Goal: Task Accomplishment & Management: Manage account settings

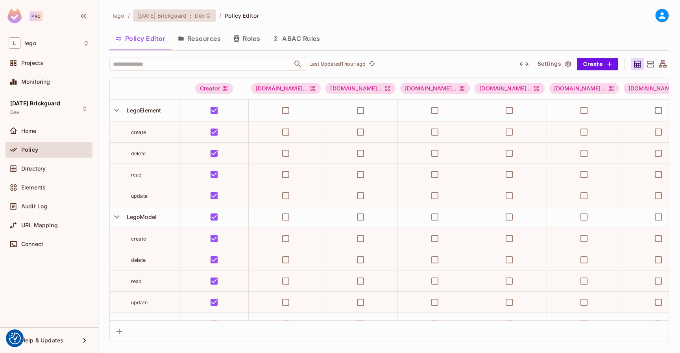
click at [195, 11] on div "[DATE] Brickguard : Dev" at bounding box center [174, 15] width 83 height 12
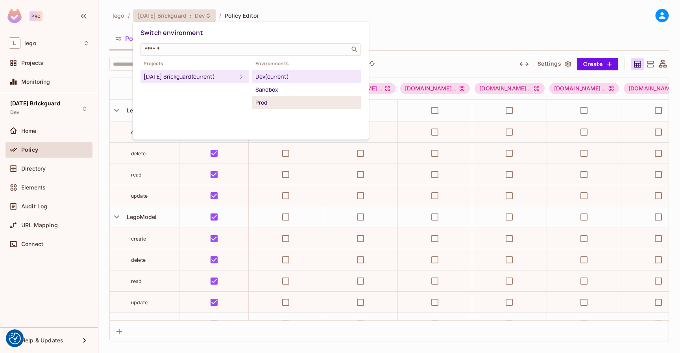
click at [269, 99] on div "Prod" at bounding box center [306, 102] width 102 height 9
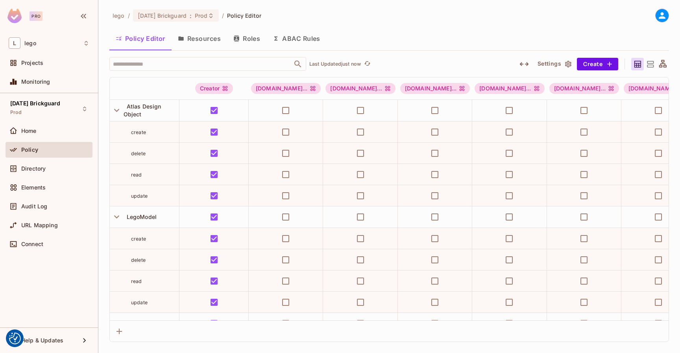
click at [280, 41] on button "ABAC Rules" at bounding box center [296, 39] width 60 height 20
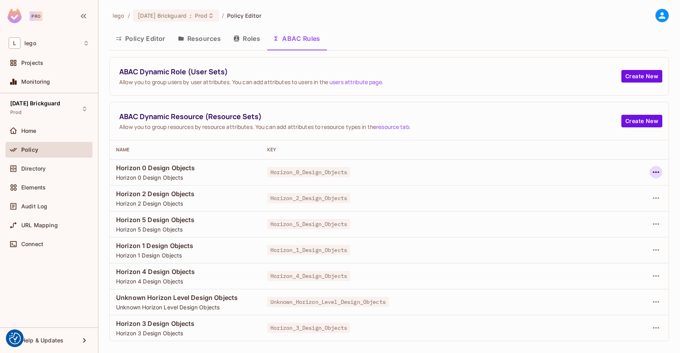
click at [657, 173] on icon "button" at bounding box center [655, 172] width 9 height 9
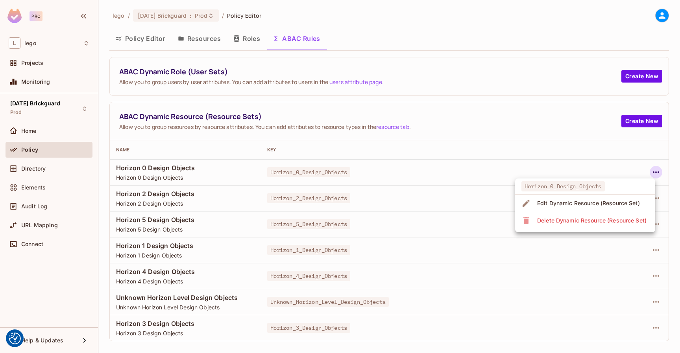
click at [579, 226] on span "Delete Dynamic Resource (Resource Set)" at bounding box center [592, 220] width 114 height 13
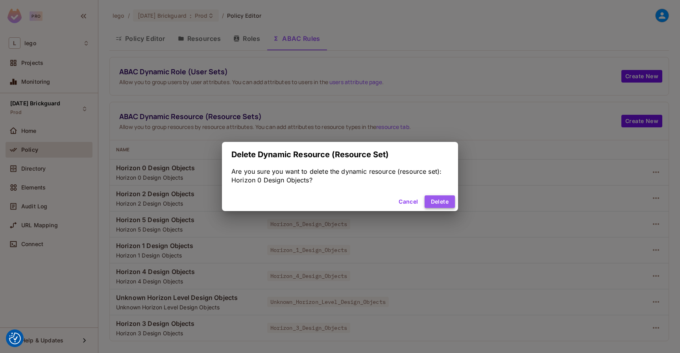
click at [450, 200] on button "Delete" at bounding box center [439, 201] width 30 height 13
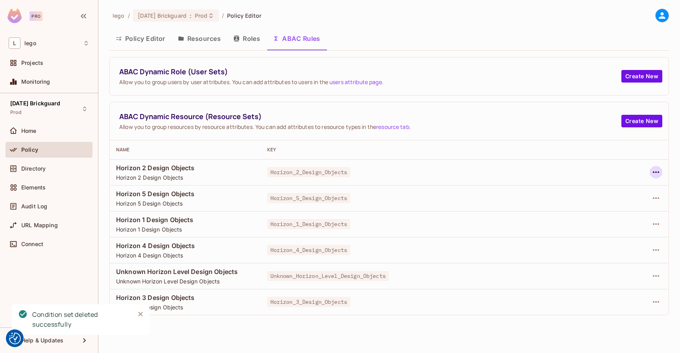
click at [655, 171] on icon "button" at bounding box center [656, 172] width 6 height 2
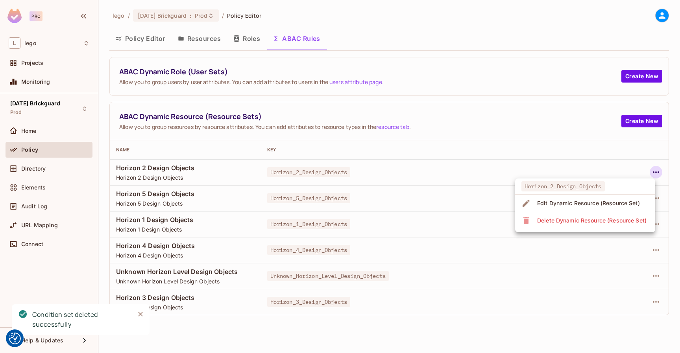
click at [594, 222] on div "Delete Dynamic Resource (Resource Set)" at bounding box center [591, 221] width 109 height 8
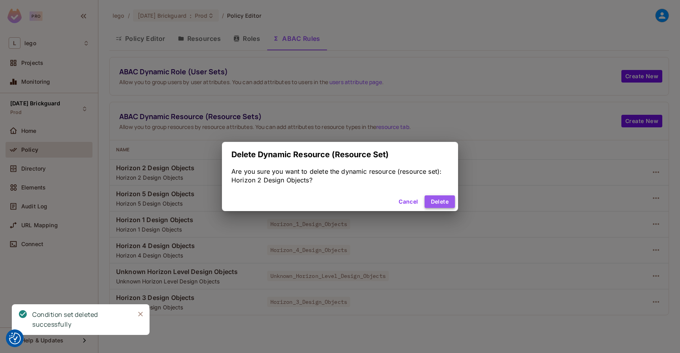
click at [448, 203] on button "Delete" at bounding box center [439, 201] width 30 height 13
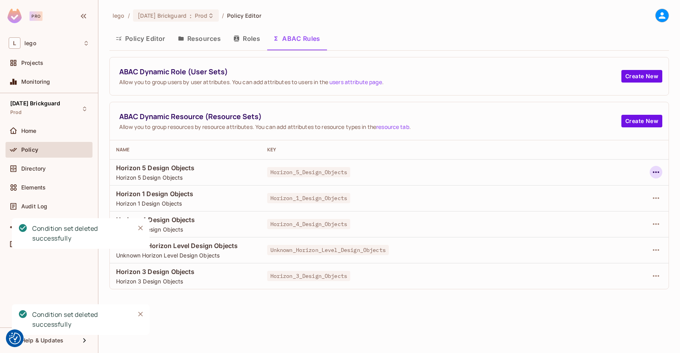
click at [655, 173] on icon "button" at bounding box center [656, 172] width 6 height 2
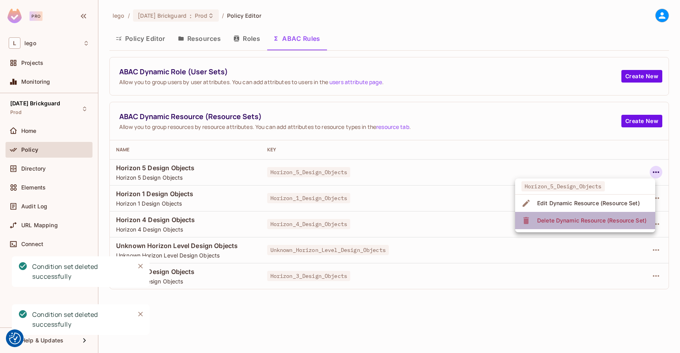
click at [577, 220] on div "Delete Dynamic Resource (Resource Set)" at bounding box center [591, 221] width 109 height 8
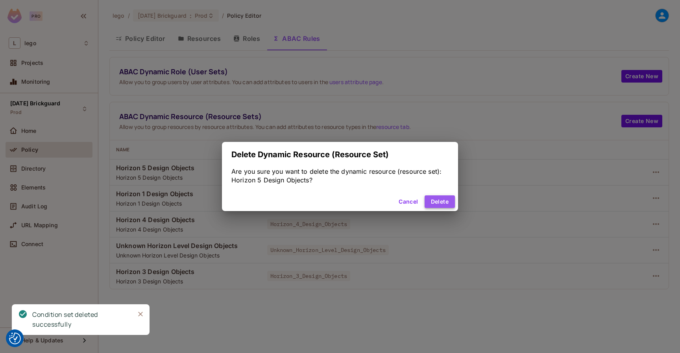
click at [445, 203] on button "Delete" at bounding box center [439, 201] width 30 height 13
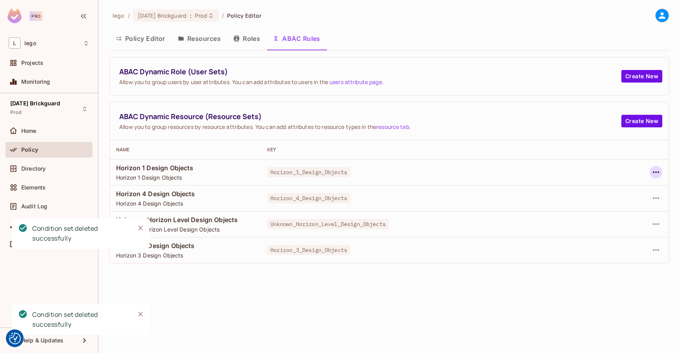
click at [656, 170] on icon "button" at bounding box center [655, 172] width 9 height 9
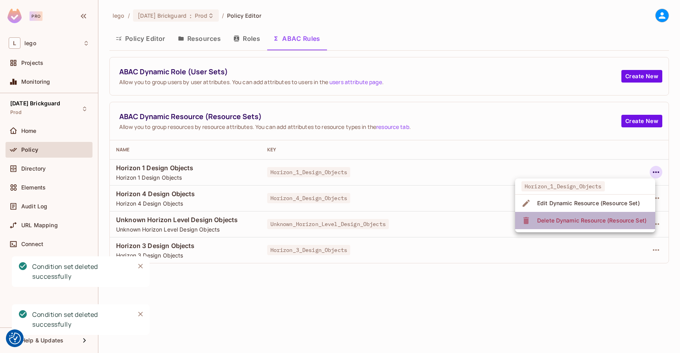
click at [564, 220] on div "Delete Dynamic Resource (Resource Set)" at bounding box center [591, 221] width 109 height 8
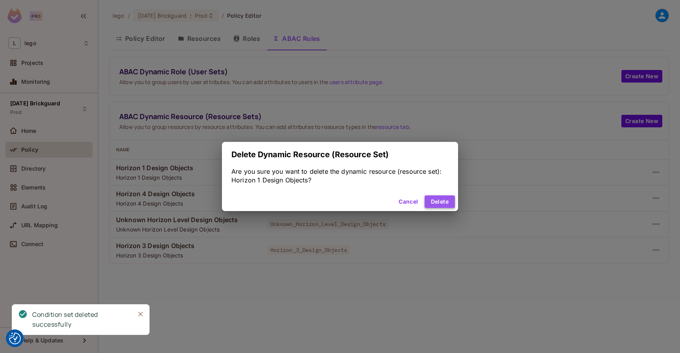
click at [443, 202] on button "Delete" at bounding box center [439, 201] width 30 height 13
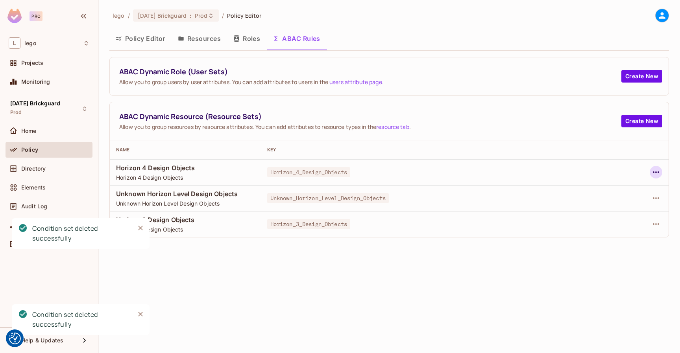
click at [657, 177] on icon "button" at bounding box center [655, 172] width 9 height 9
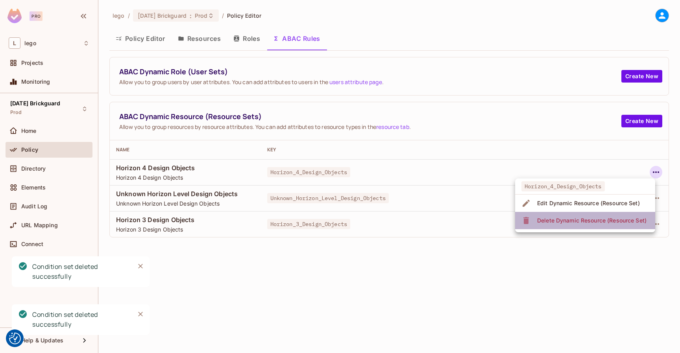
click at [603, 217] on div "Delete Dynamic Resource (Resource Set)" at bounding box center [591, 221] width 109 height 8
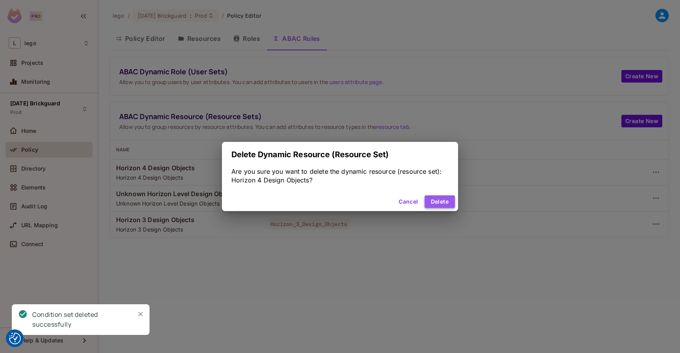
click at [454, 205] on button "Delete" at bounding box center [439, 201] width 30 height 13
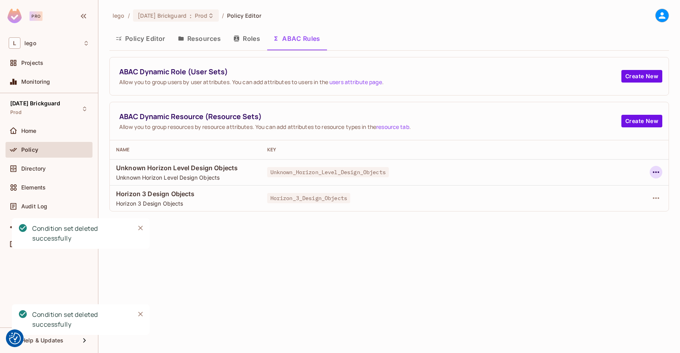
click at [658, 169] on icon "button" at bounding box center [655, 172] width 9 height 9
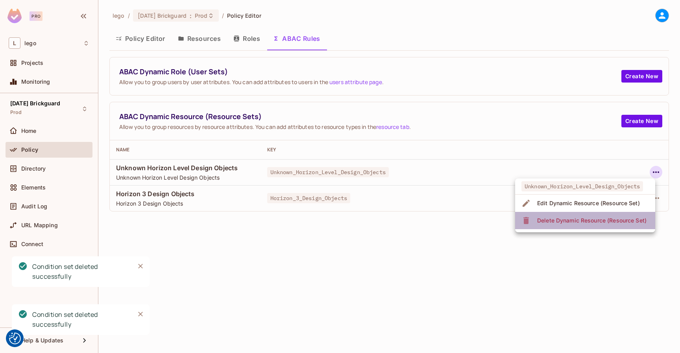
click at [573, 222] on div "Delete Dynamic Resource (Resource Set)" at bounding box center [591, 221] width 109 height 8
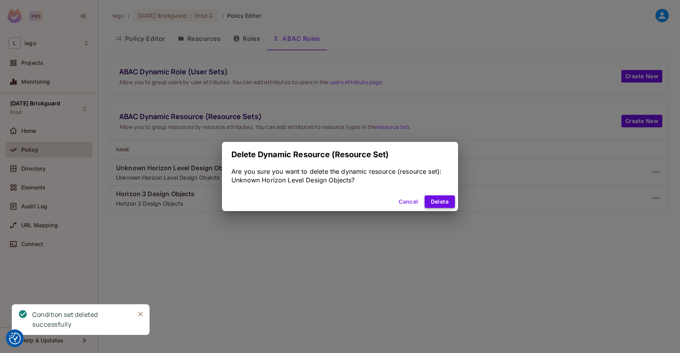
click at [440, 203] on button "Delete" at bounding box center [439, 201] width 30 height 13
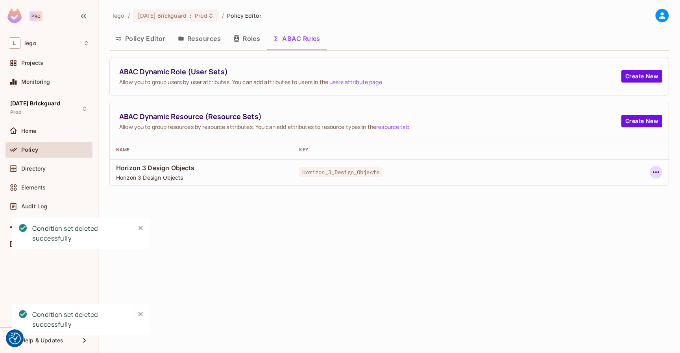
click at [654, 170] on icon "button" at bounding box center [655, 172] width 9 height 9
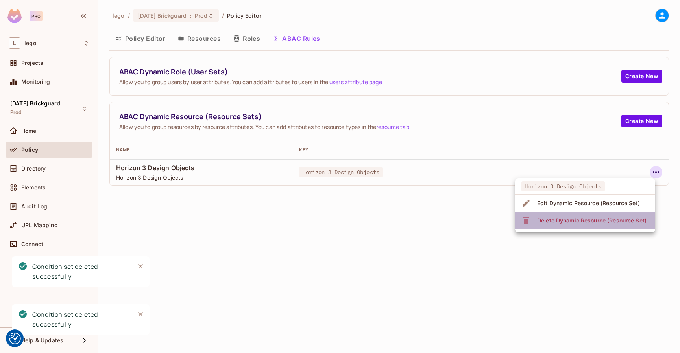
click at [585, 217] on div "Delete Dynamic Resource (Resource Set)" at bounding box center [591, 221] width 109 height 8
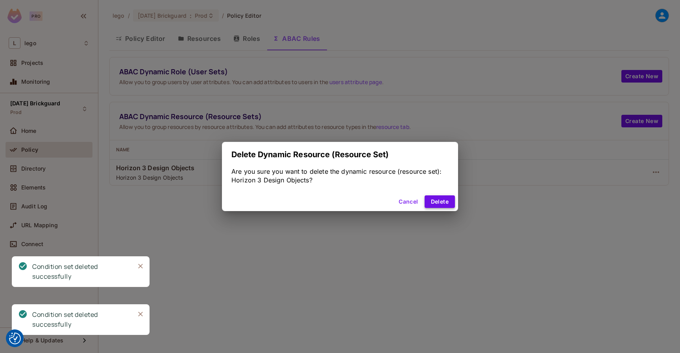
click at [433, 203] on button "Delete" at bounding box center [439, 201] width 30 height 13
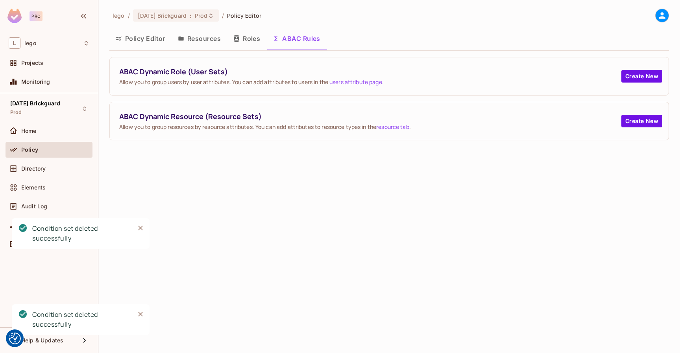
click at [202, 38] on button "Resources" at bounding box center [198, 39] width 55 height 20
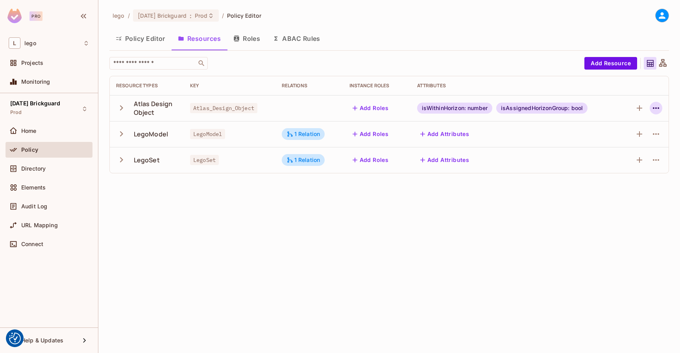
click at [660, 108] on button "button" at bounding box center [655, 108] width 13 height 13
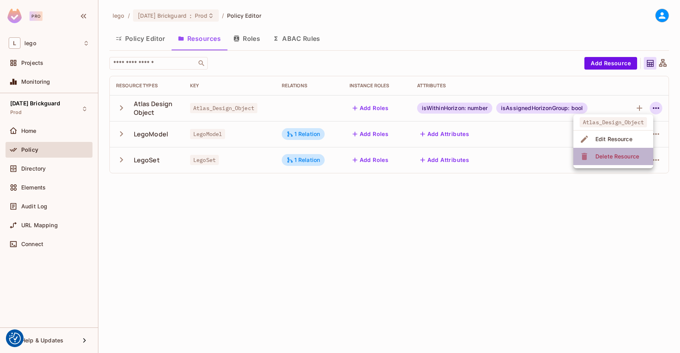
click at [620, 159] on div "Delete Resource" at bounding box center [617, 157] width 44 height 8
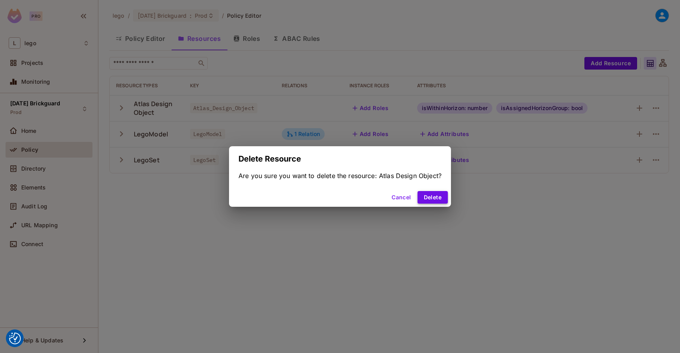
click at [443, 200] on button "Delete" at bounding box center [432, 197] width 30 height 13
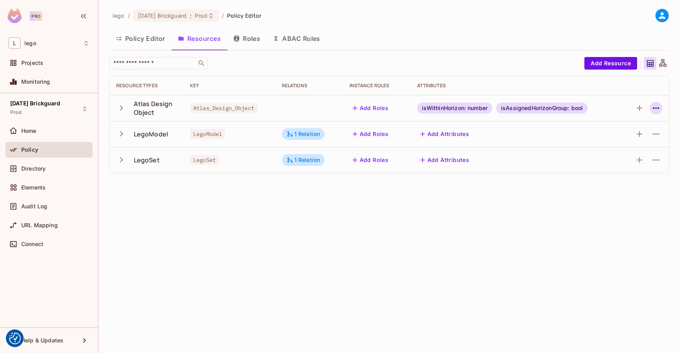
click at [651, 105] on icon "button" at bounding box center [655, 107] width 9 height 9
click at [619, 155] on div "Delete Resource" at bounding box center [617, 157] width 44 height 8
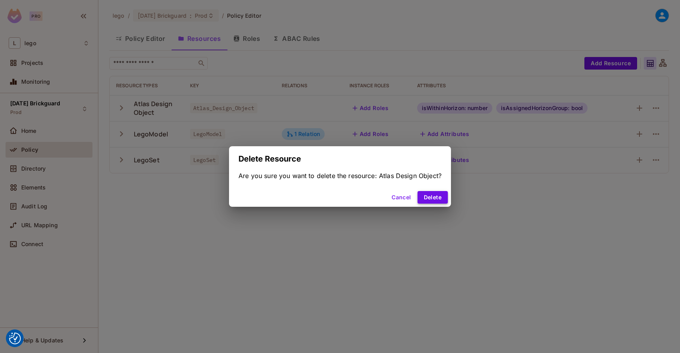
click at [443, 197] on button "Delete" at bounding box center [432, 197] width 30 height 13
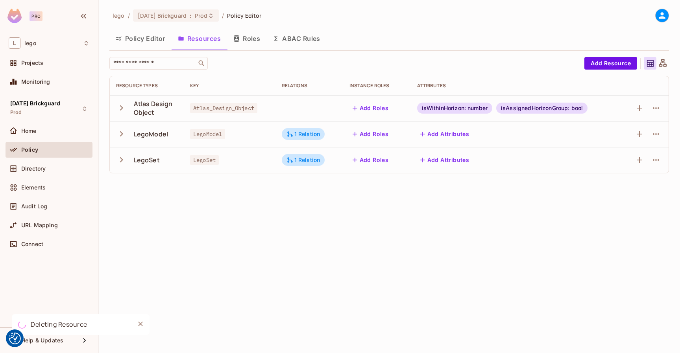
click at [137, 37] on button "Policy Editor" at bounding box center [140, 39] width 62 height 20
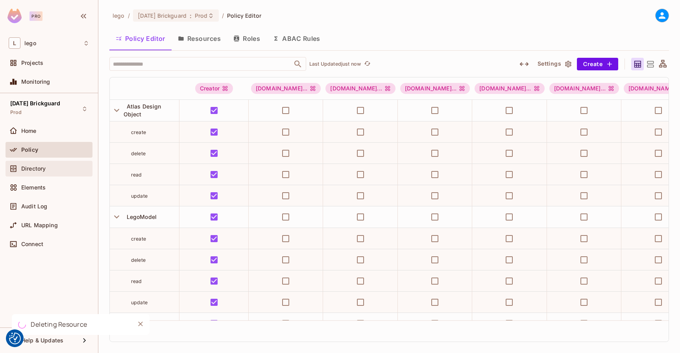
click at [59, 172] on div "Directory" at bounding box center [49, 168] width 81 height 9
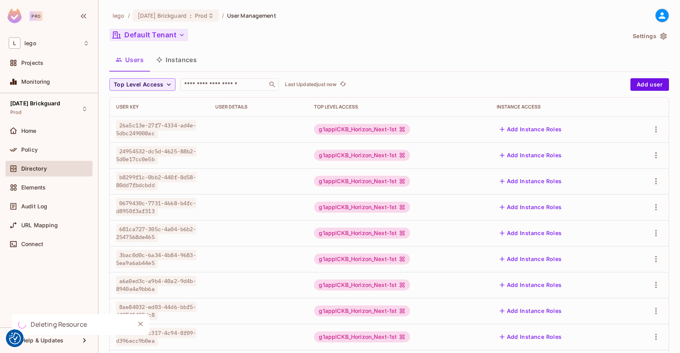
click at [181, 38] on icon "button" at bounding box center [182, 35] width 8 height 8
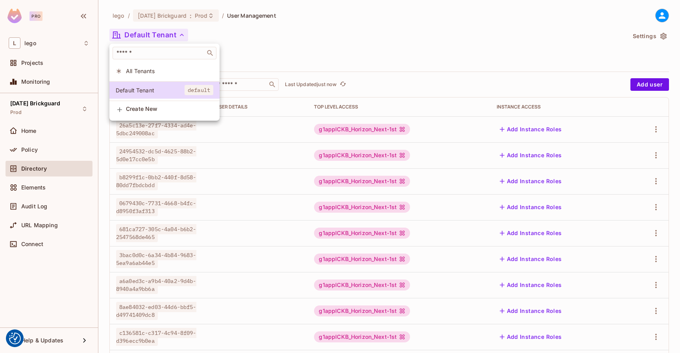
click at [195, 14] on div at bounding box center [340, 176] width 680 height 353
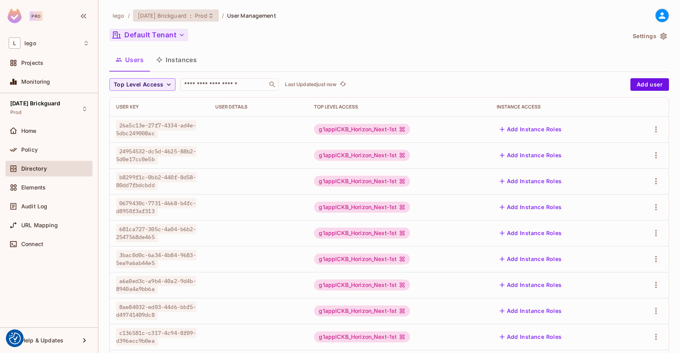
click at [195, 10] on div "08.01.11 Brickguard : Prod" at bounding box center [176, 15] width 86 height 12
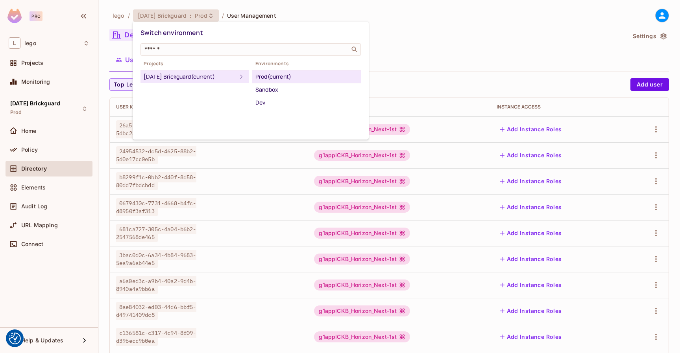
click at [260, 103] on div "Dev" at bounding box center [306, 102] width 102 height 9
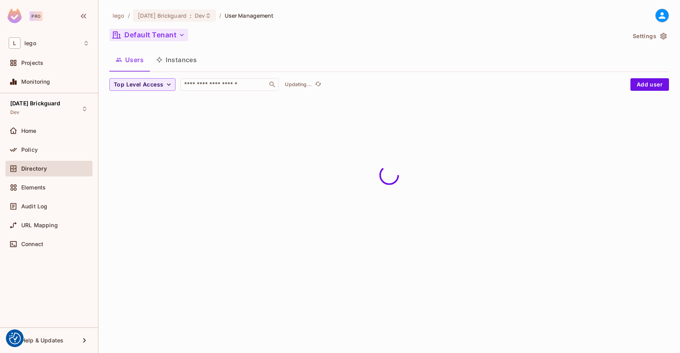
click at [169, 34] on button "Default Tenant" at bounding box center [148, 35] width 79 height 13
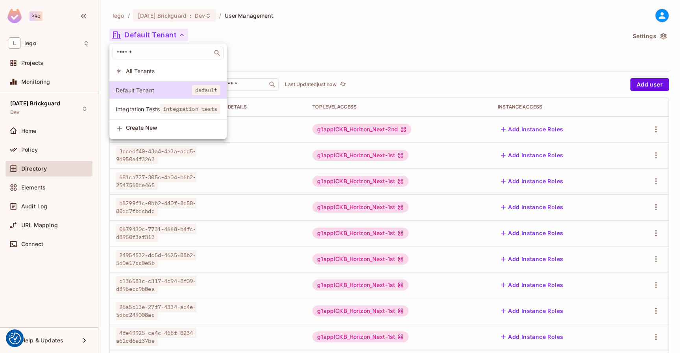
click at [144, 108] on span "Integration Tests" at bounding box center [138, 108] width 44 height 7
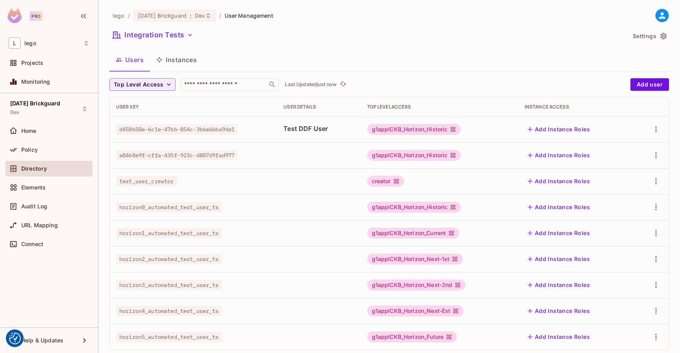
scroll to position [15, 0]
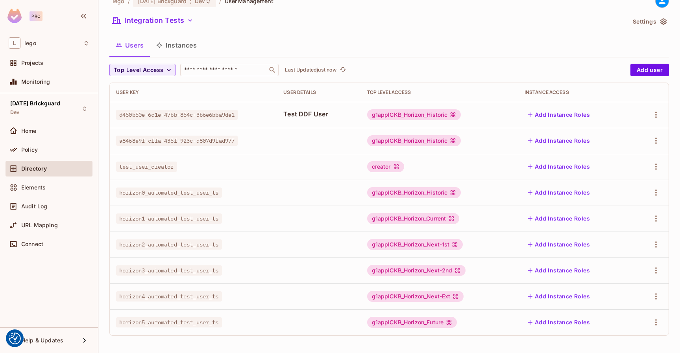
click at [186, 47] on button "Instances" at bounding box center [176, 45] width 53 height 20
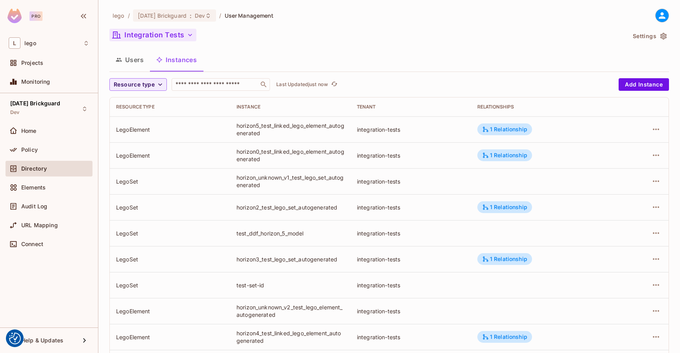
click at [163, 38] on button "Integration Tests" at bounding box center [152, 35] width 87 height 13
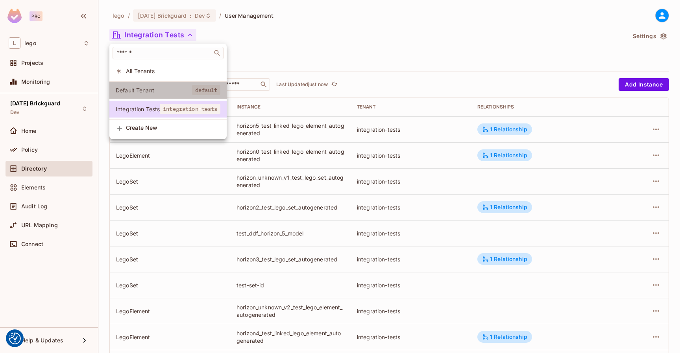
click at [146, 87] on span "Default Tenant" at bounding box center [154, 90] width 76 height 7
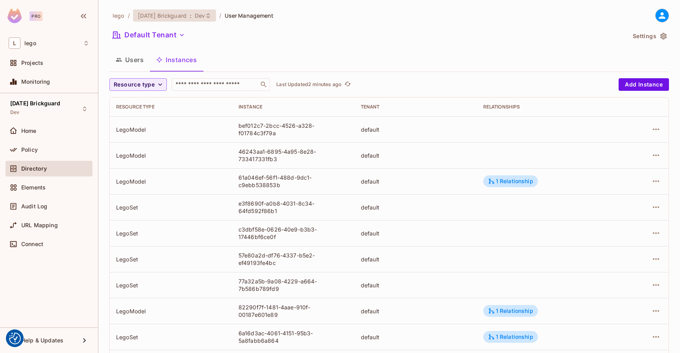
click at [189, 18] on div "08.01.11 Brickguard : Dev" at bounding box center [170, 15] width 65 height 7
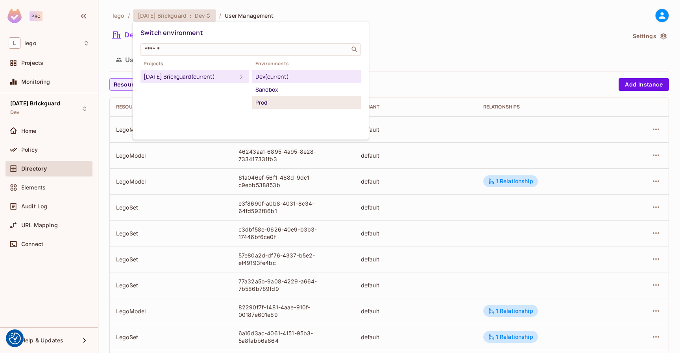
click at [258, 106] on div "Prod" at bounding box center [306, 102] width 102 height 9
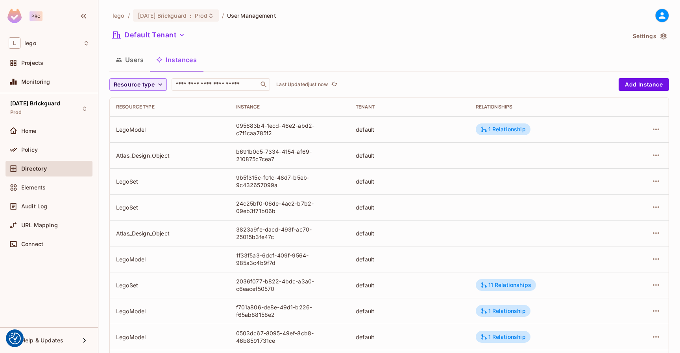
click at [123, 61] on button "Users" at bounding box center [129, 60] width 41 height 20
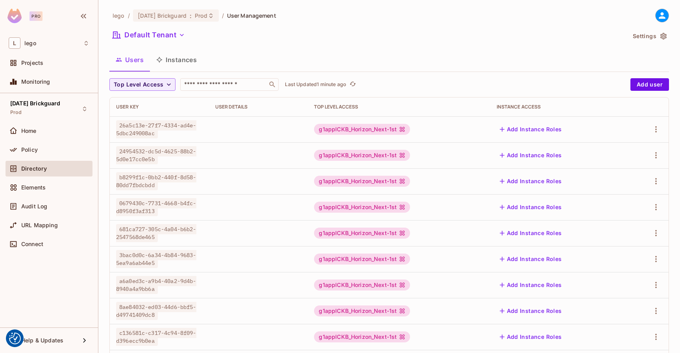
click at [175, 63] on button "Instances" at bounding box center [176, 60] width 53 height 20
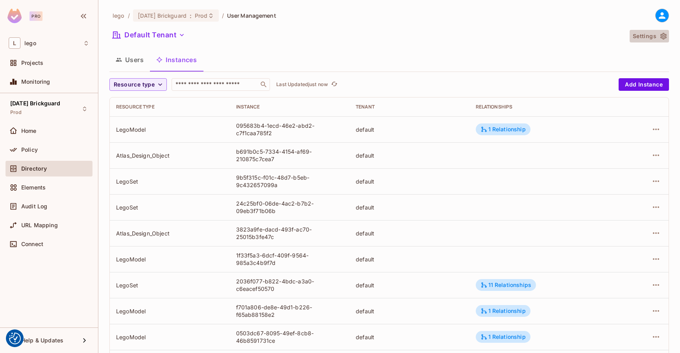
click at [665, 33] on icon "button" at bounding box center [663, 36] width 8 height 8
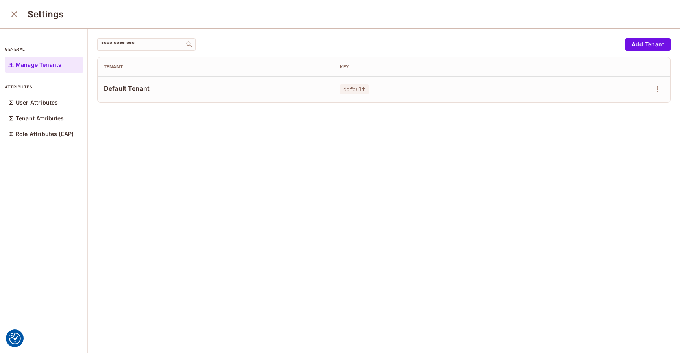
click at [11, 10] on icon "close" at bounding box center [13, 13] width 9 height 9
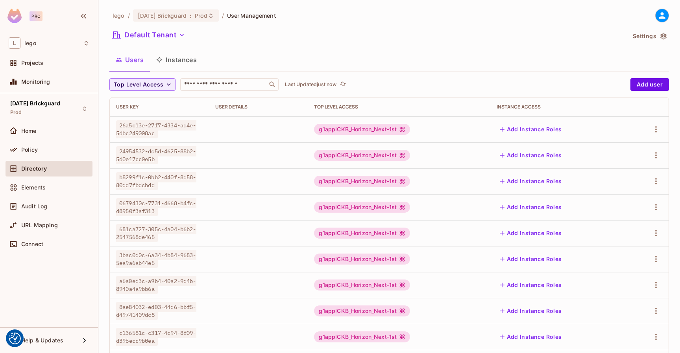
click at [661, 13] on icon at bounding box center [661, 15] width 7 height 7
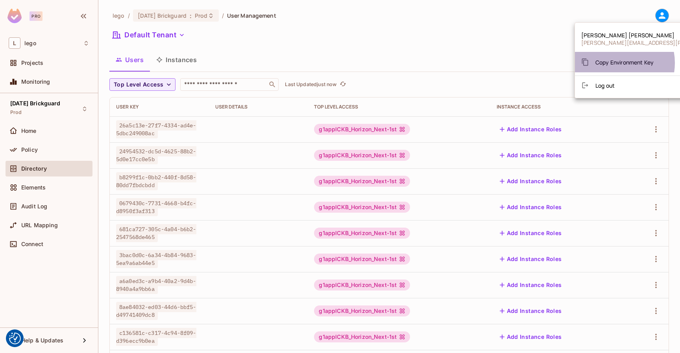
click at [614, 63] on span "Copy Environment Key" at bounding box center [624, 62] width 58 height 7
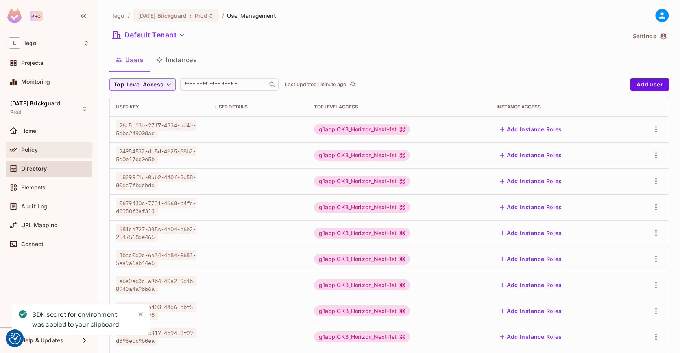
click at [65, 151] on div "Policy" at bounding box center [55, 150] width 68 height 6
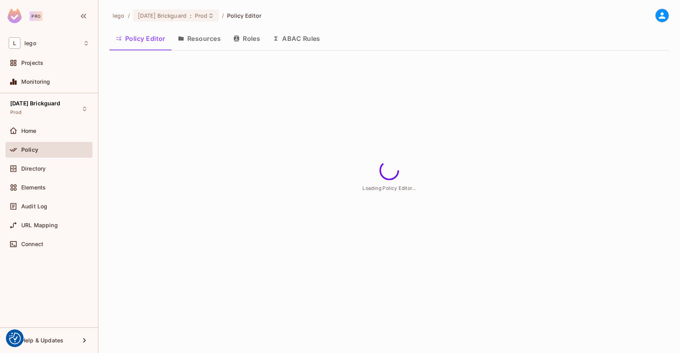
click at [240, 35] on button "Roles" at bounding box center [246, 39] width 39 height 20
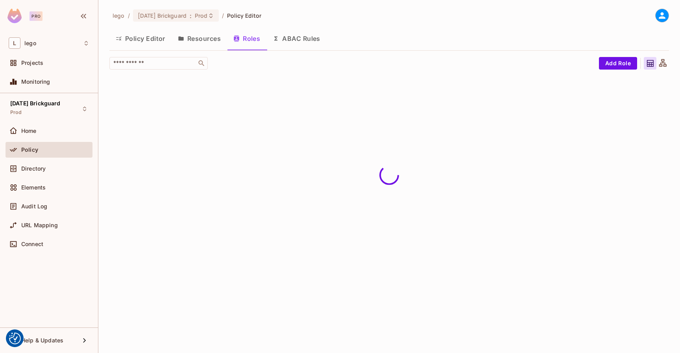
click at [206, 41] on button "Resources" at bounding box center [198, 39] width 55 height 20
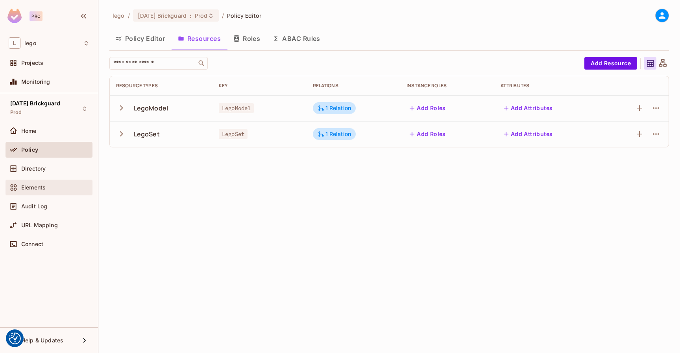
click at [46, 188] on div "Elements" at bounding box center [55, 187] width 68 height 6
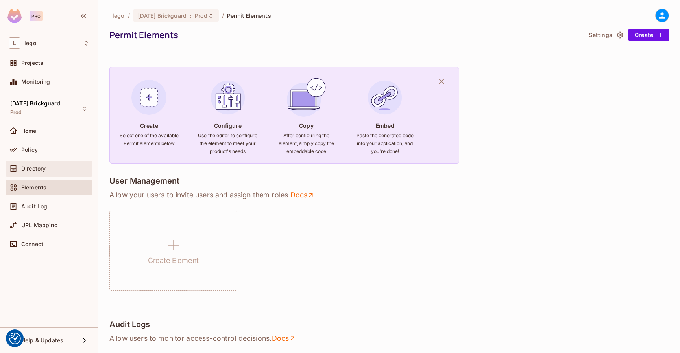
click at [51, 169] on div "Directory" at bounding box center [55, 169] width 68 height 6
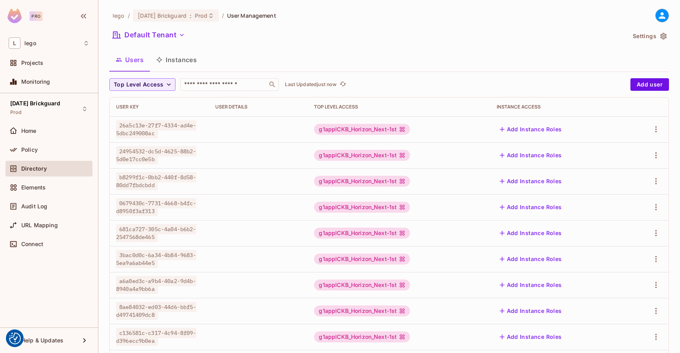
click at [188, 61] on button "Instances" at bounding box center [176, 60] width 53 height 20
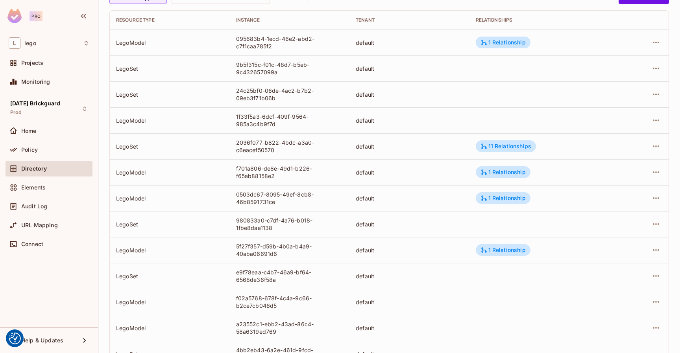
scroll to position [196, 0]
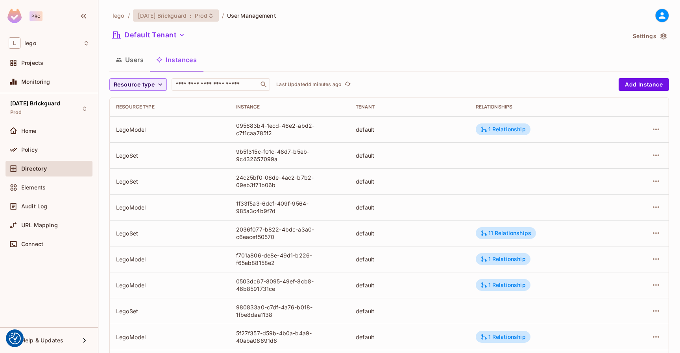
click at [165, 17] on span "[DATE] Brickguard" at bounding box center [162, 15] width 49 height 7
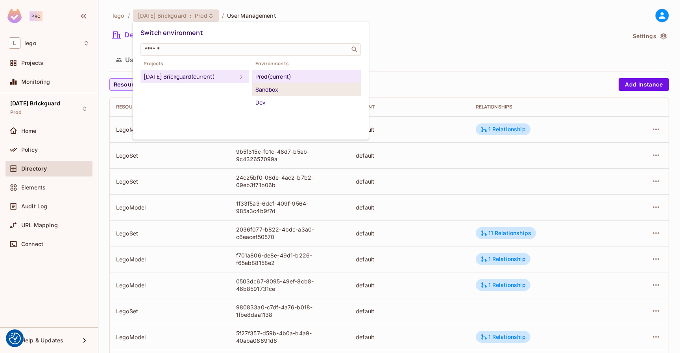
click at [259, 87] on div "Sandbox" at bounding box center [306, 89] width 102 height 9
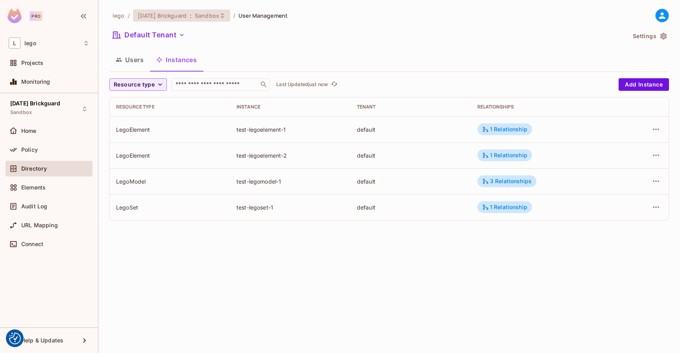
click at [177, 21] on div "08.01.11 Brickguard : Sandbox" at bounding box center [181, 15] width 97 height 12
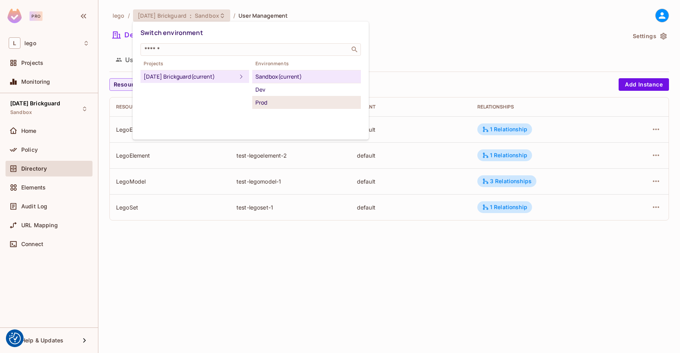
click at [275, 99] on div "Prod" at bounding box center [306, 102] width 102 height 9
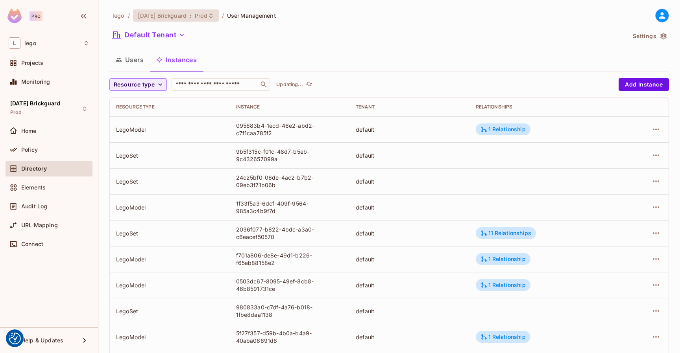
click at [175, 19] on span "[DATE] Brickguard" at bounding box center [162, 15] width 49 height 7
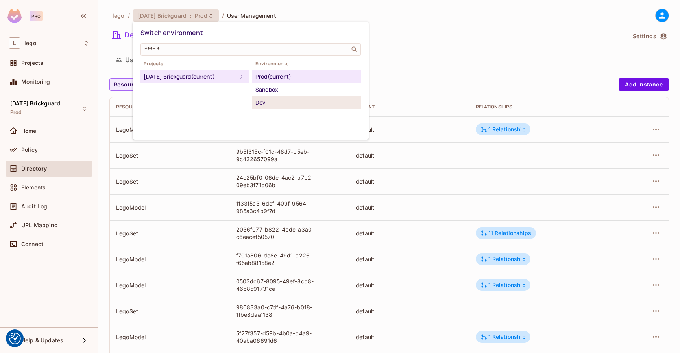
click at [264, 102] on div "Dev" at bounding box center [306, 102] width 102 height 9
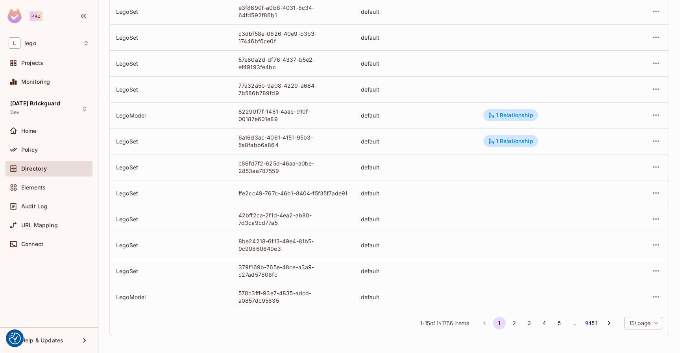
scroll to position [196, 0]
drag, startPoint x: 442, startPoint y: 324, endPoint x: 433, endPoint y: 323, distance: 9.1
click at [433, 323] on span "1 - 15 of 141756 items" at bounding box center [444, 323] width 49 height 9
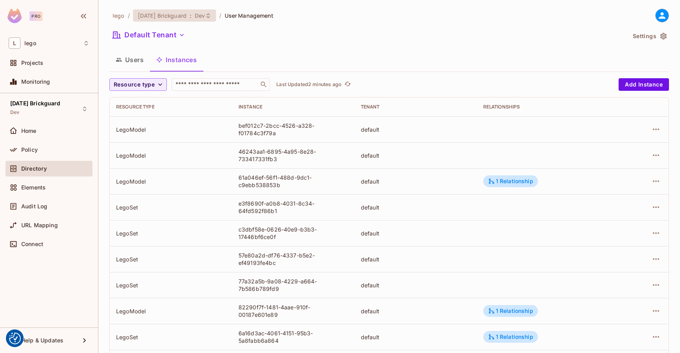
click at [180, 15] on span "[DATE] Brickguard" at bounding box center [162, 15] width 49 height 7
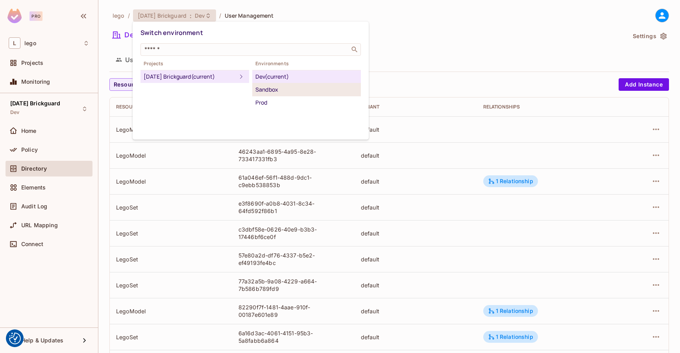
click at [271, 96] on li "Sandbox" at bounding box center [306, 89] width 109 height 13
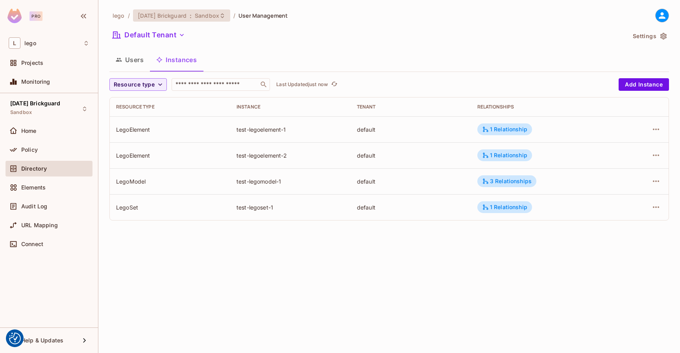
click at [185, 16] on span "[DATE] Brickguard" at bounding box center [162, 15] width 49 height 7
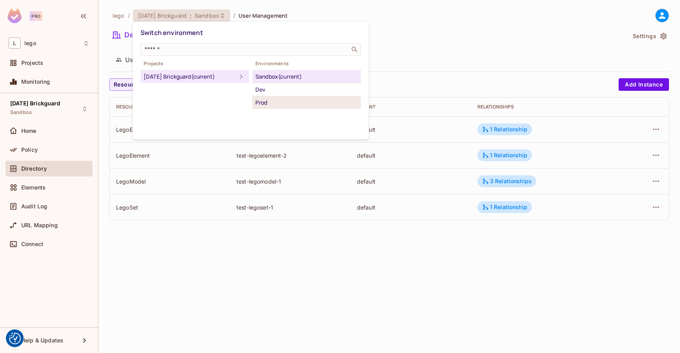
click at [263, 98] on div "Prod" at bounding box center [306, 102] width 102 height 9
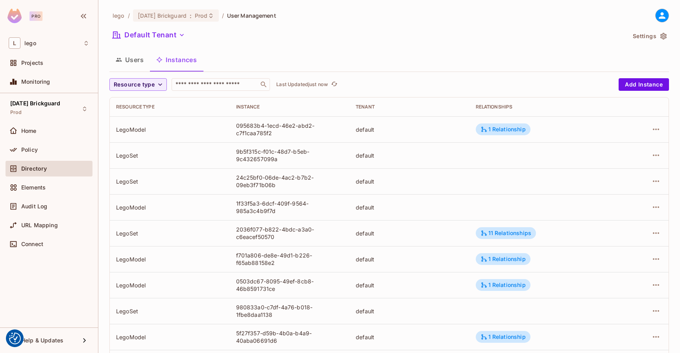
click at [342, 301] on td "980833a0-c7df-4a76-b018-1fbe8daa1138" at bounding box center [290, 311] width 120 height 26
